Goal: Information Seeking & Learning: Understand process/instructions

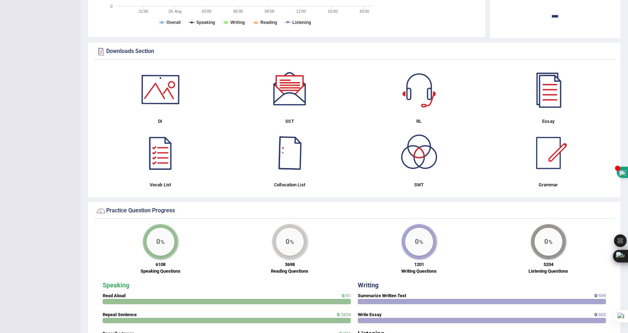
scroll to position [339, 0]
click at [552, 164] on div at bounding box center [548, 152] width 49 height 49
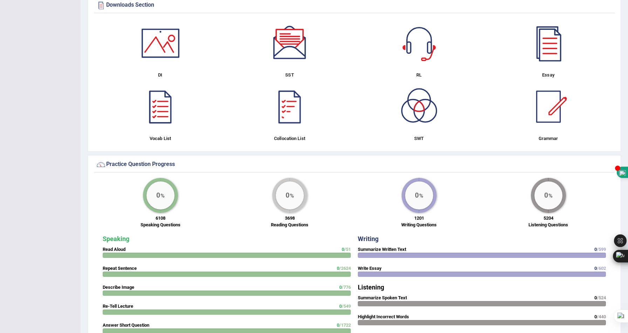
scroll to position [331, 0]
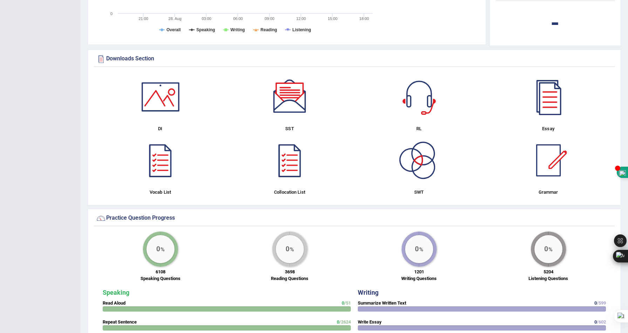
click at [425, 155] on div at bounding box center [419, 160] width 49 height 49
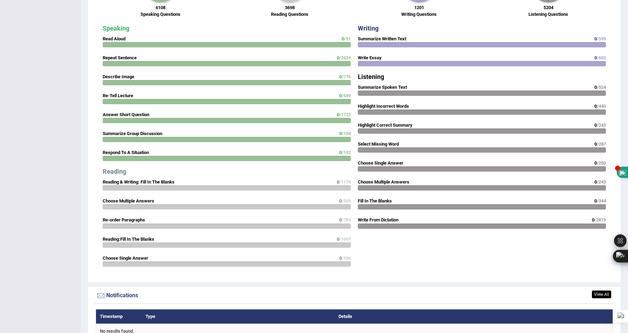
scroll to position [572, 0]
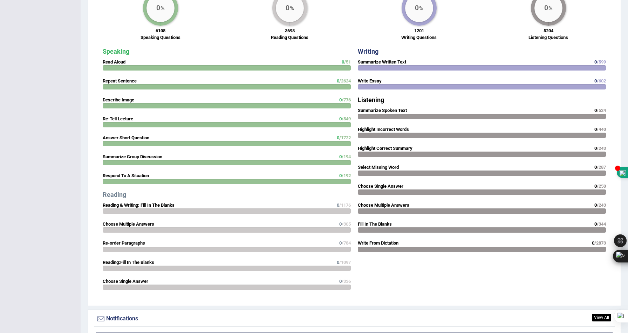
click at [122, 63] on strong "Read Aloud" at bounding box center [114, 61] width 23 height 5
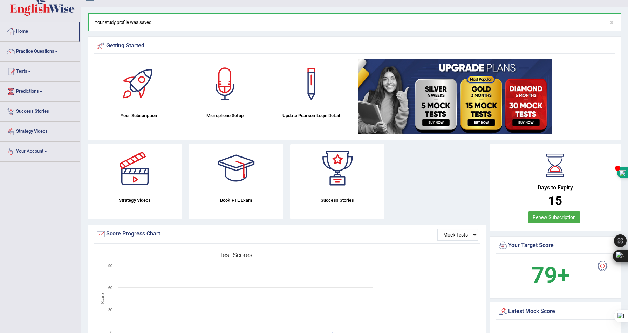
scroll to position [0, 0]
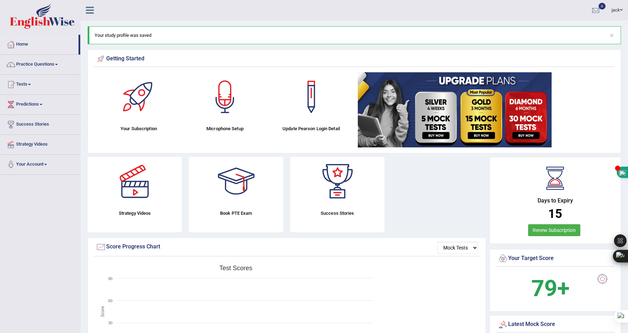
click at [50, 62] on link "Practice Questions" at bounding box center [40, 64] width 80 height 18
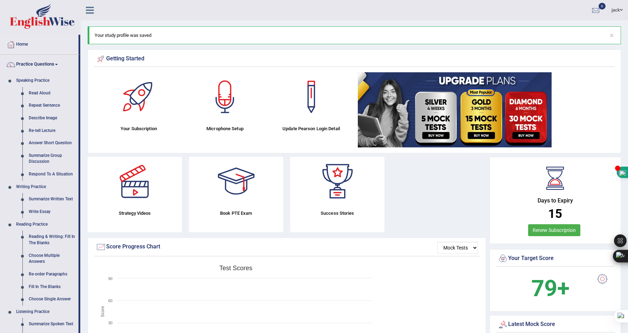
click at [85, 9] on link at bounding box center [90, 9] width 19 height 11
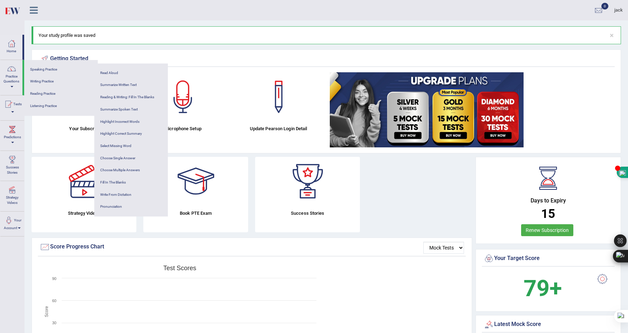
click at [122, 58] on div "Getting Started" at bounding box center [326, 59] width 573 height 11
click at [14, 140] on link "Predictions" at bounding box center [12, 135] width 24 height 28
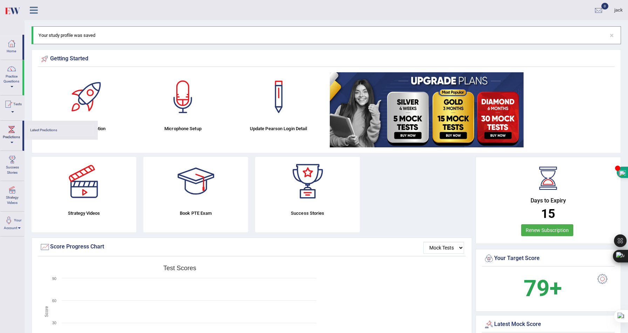
click at [46, 133] on link "Latest Predictions" at bounding box center [61, 130] width 67 height 12
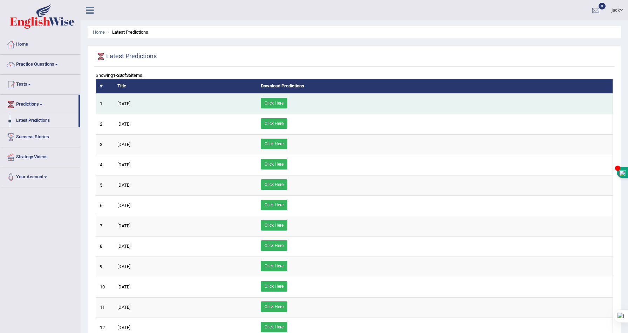
click at [287, 103] on link "Click Here" at bounding box center [274, 103] width 27 height 11
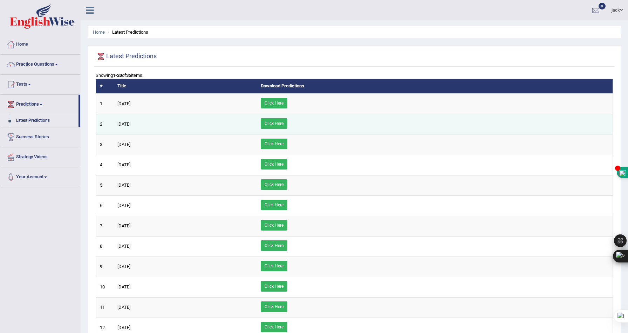
click at [287, 125] on link "Click Here" at bounding box center [274, 123] width 27 height 11
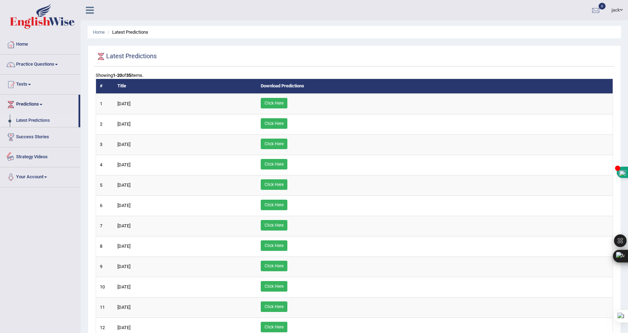
click at [41, 155] on link "Strategy Videos" at bounding box center [40, 156] width 80 height 18
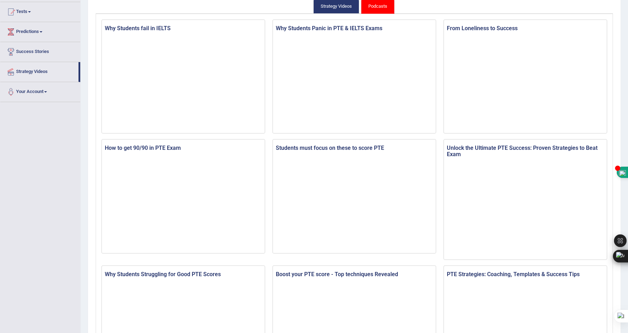
scroll to position [114, 0]
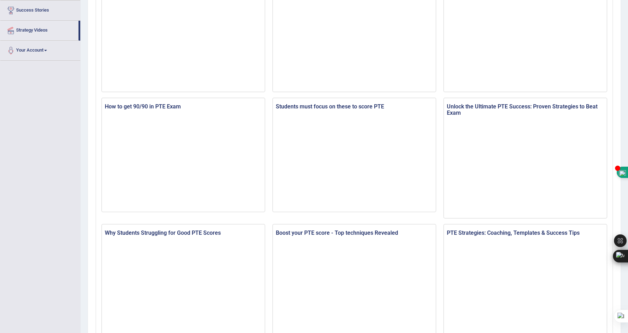
click at [66, 171] on div "Toggle navigation Home Practice Questions Speaking Practice Read Aloud Repeat S…" at bounding box center [314, 250] width 628 height 728
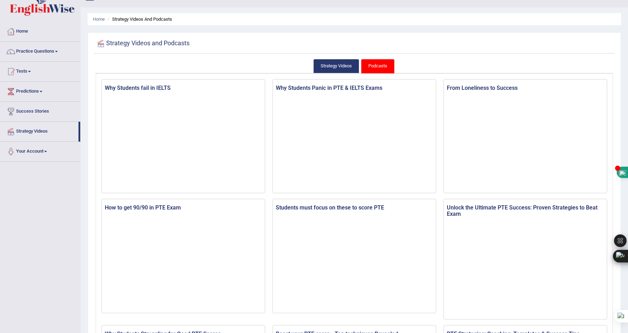
scroll to position [0, 0]
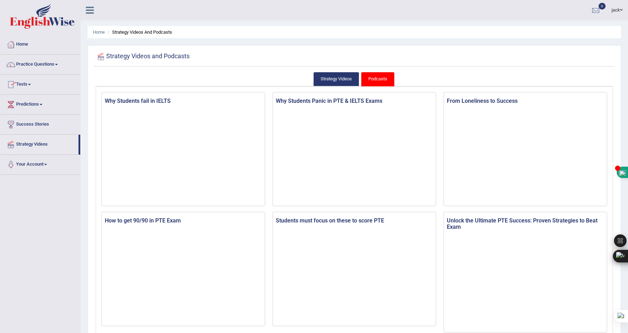
click at [38, 65] on link "Practice Questions" at bounding box center [40, 64] width 80 height 18
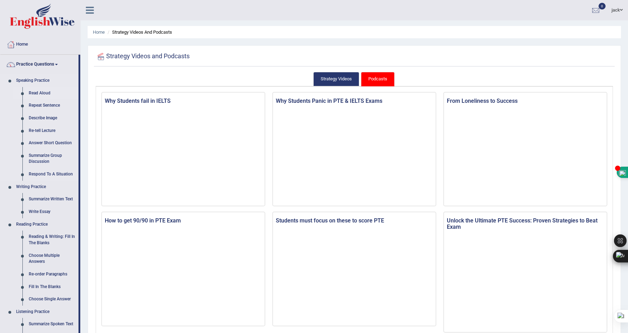
click at [35, 90] on link "Read Aloud" at bounding box center [52, 93] width 53 height 13
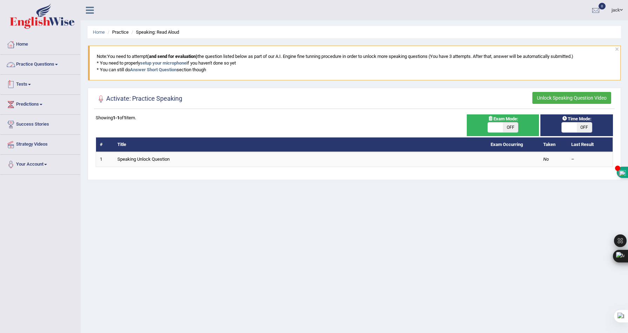
click at [21, 88] on link "Tests" at bounding box center [40, 84] width 80 height 18
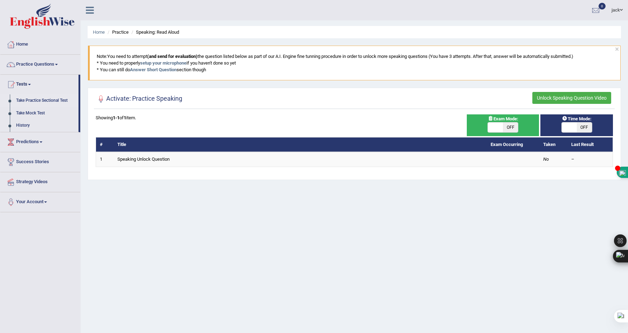
click at [57, 100] on link "Take Practice Sectional Test" at bounding box center [46, 100] width 66 height 13
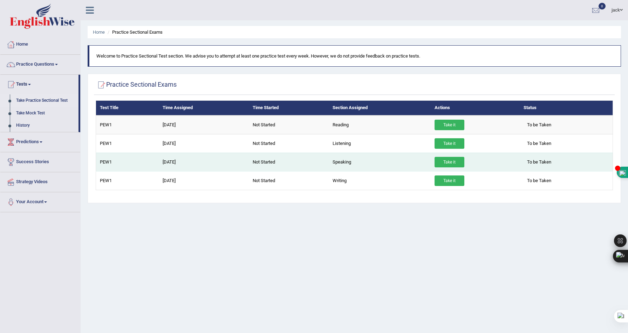
click at [452, 160] on link "Take it" at bounding box center [450, 162] width 30 height 11
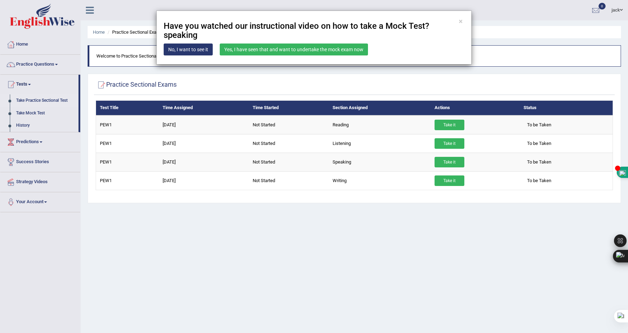
click at [315, 52] on link "Yes, I have seen that and want to undertake the mock exam now" at bounding box center [294, 49] width 148 height 12
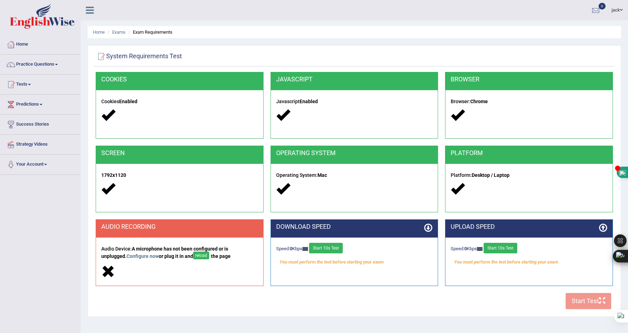
click at [582, 300] on div "COOKIES Cookies Enabled JAVASCRIPT Javascript Enabled BROWSER Browser: Chrome S…" at bounding box center [354, 192] width 521 height 241
click at [207, 253] on button "reload" at bounding box center [201, 255] width 16 height 8
click at [209, 256] on button "reload" at bounding box center [201, 255] width 16 height 8
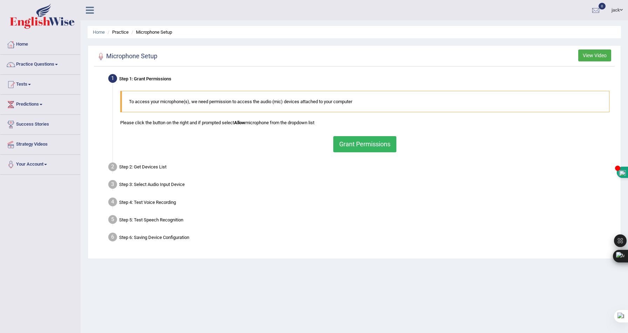
click at [360, 148] on button "Grant Permissions" at bounding box center [364, 144] width 63 height 16
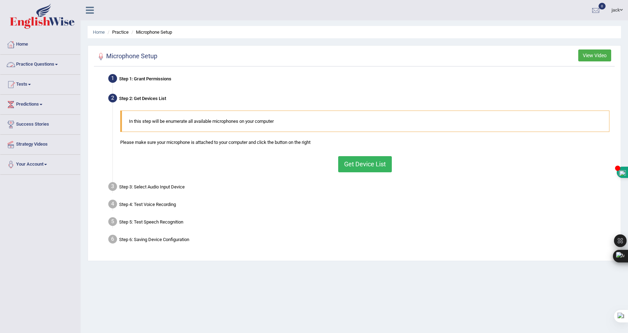
click at [43, 64] on link "Practice Questions" at bounding box center [40, 64] width 80 height 18
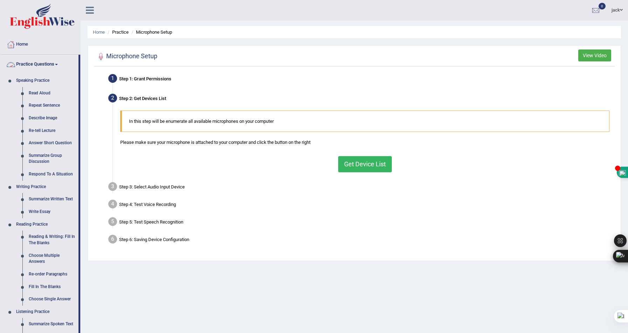
click at [42, 60] on link "Practice Questions" at bounding box center [39, 64] width 78 height 18
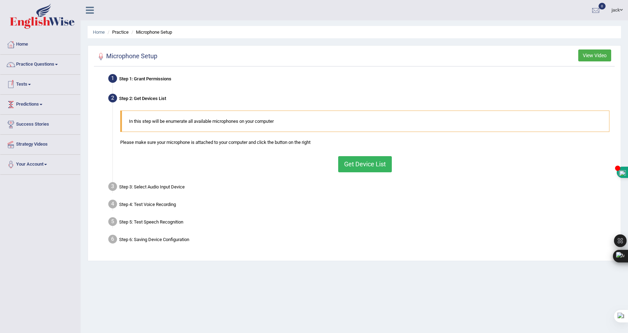
click at [43, 87] on link "Tests" at bounding box center [40, 84] width 80 height 18
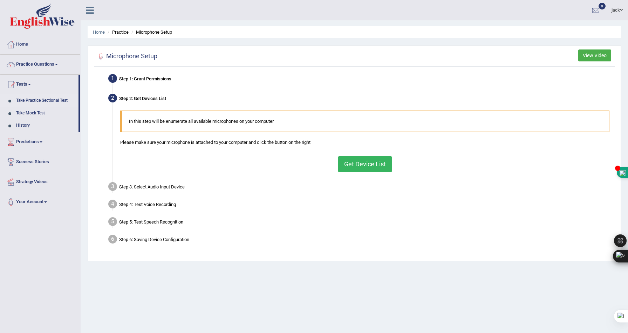
click at [55, 99] on link "Take Practice Sectional Test" at bounding box center [46, 100] width 66 height 13
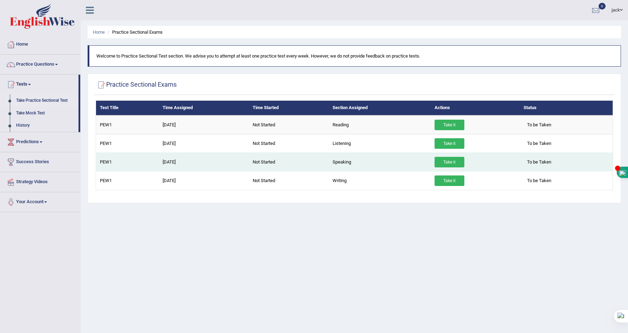
click at [453, 161] on link "Take it" at bounding box center [450, 162] width 30 height 11
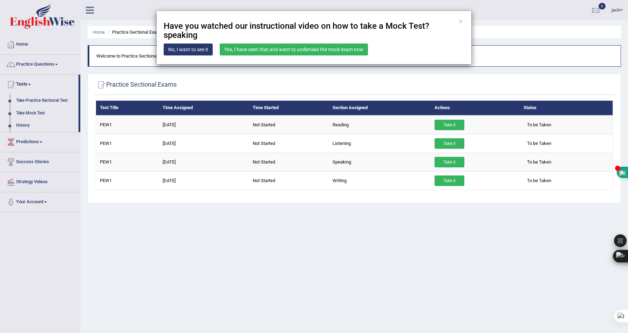
click at [341, 46] on link "Yes, I have seen that and want to undertake the mock exam now" at bounding box center [294, 49] width 148 height 12
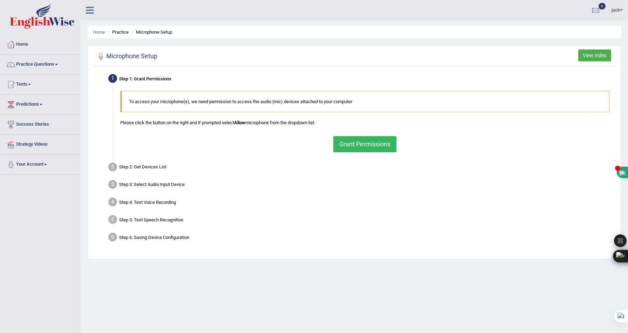
click at [351, 148] on button "Grant Permissions" at bounding box center [364, 144] width 63 height 16
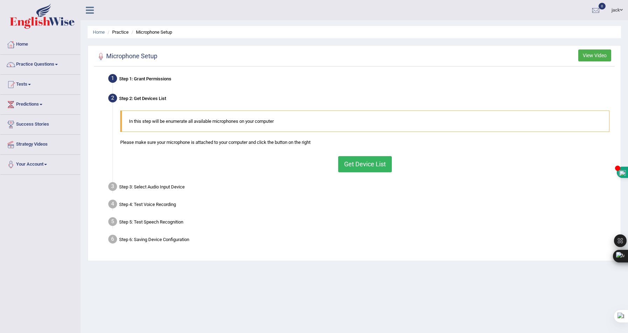
click at [375, 166] on button "Get Device List" at bounding box center [365, 164] width 54 height 16
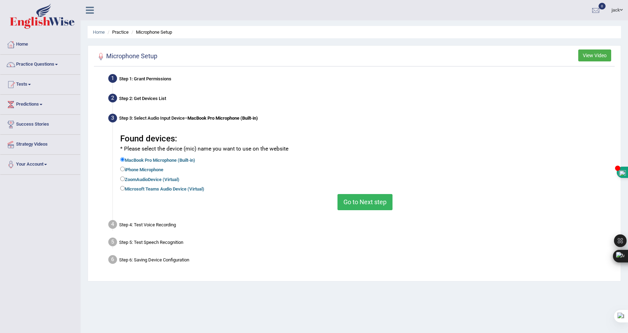
click at [362, 209] on button "Go to Next step" at bounding box center [364, 202] width 55 height 16
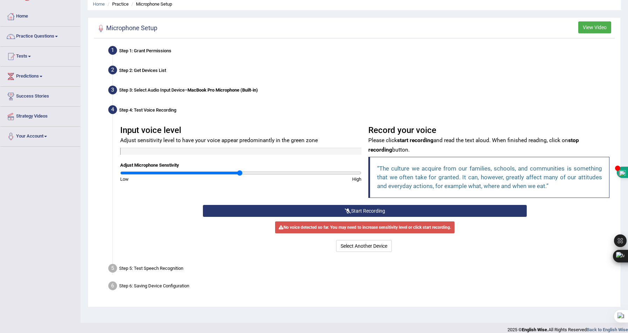
scroll to position [35, 0]
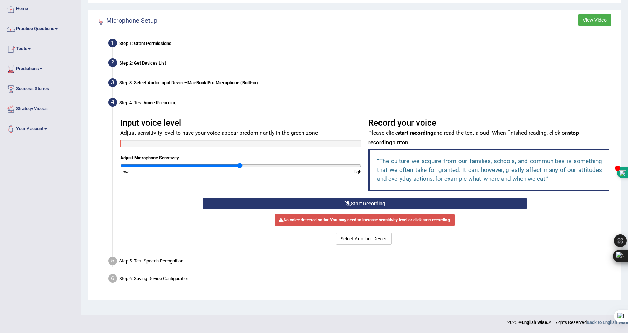
click at [311, 199] on button "Start Recording" at bounding box center [365, 203] width 324 height 12
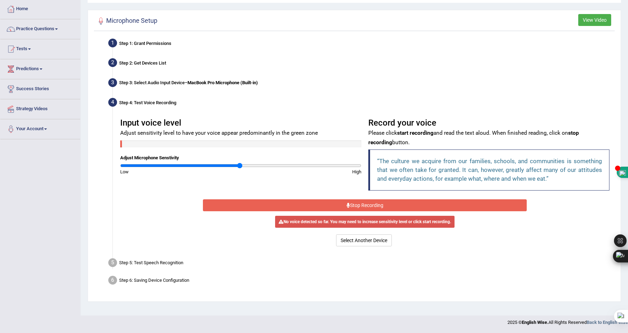
click at [311, 199] on button "Stop Recording" at bounding box center [365, 205] width 324 height 12
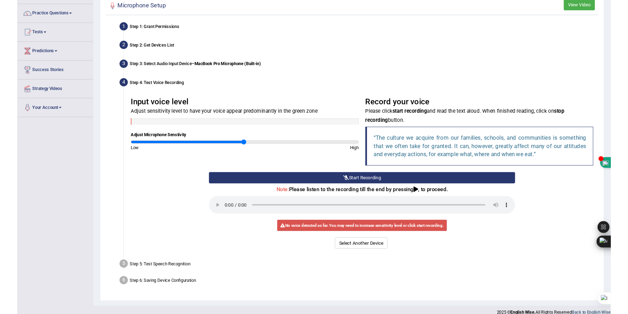
scroll to position [59, 0]
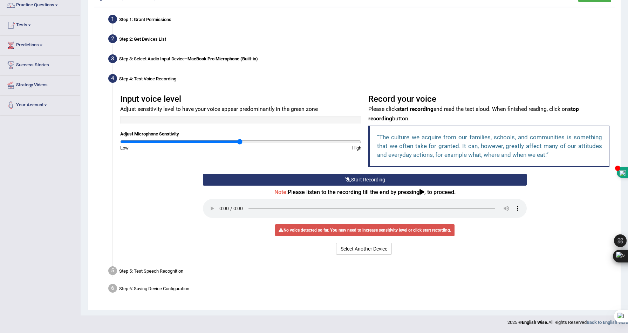
click at [214, 27] on ul "Step 1: Grant Permissions To access your microphone(s), we need permission to a…" at bounding box center [354, 155] width 517 height 284
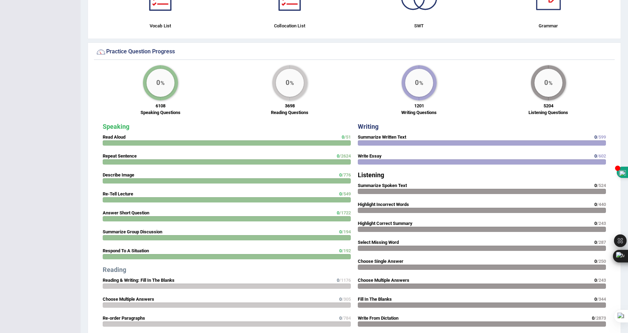
scroll to position [488, 0]
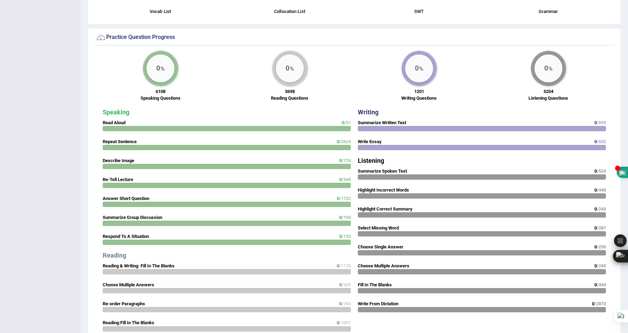
click at [403, 117] on div "Writing Summarize Written Text 0 /599 Write Essay 0 /602 Listening Summarize Sp…" at bounding box center [481, 212] width 255 height 214
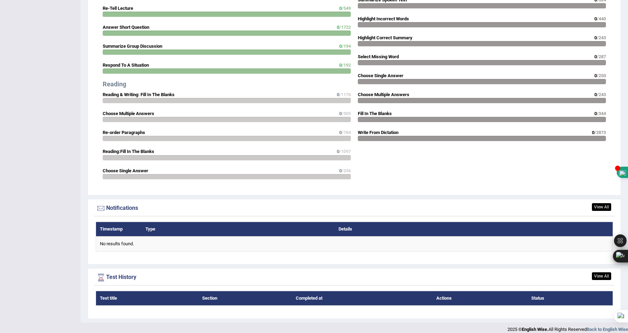
scroll to position [667, 0]
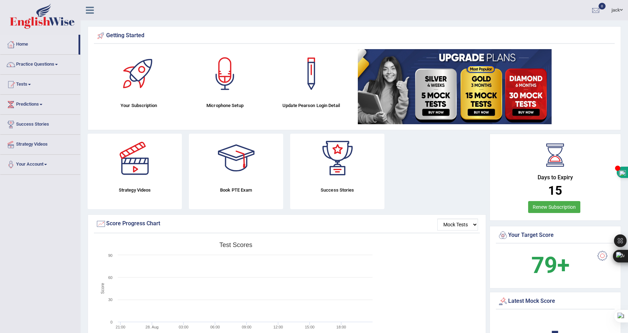
scroll to position [18, 0]
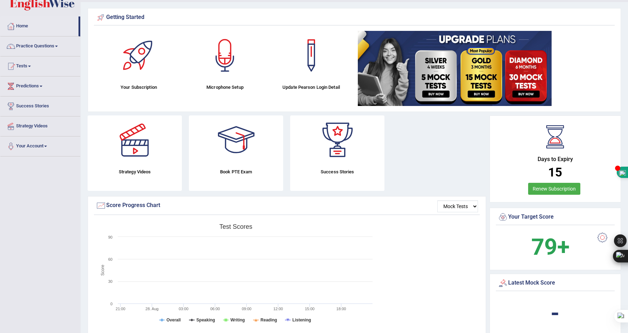
click at [235, 150] on div at bounding box center [236, 139] width 49 height 49
